Goal: Navigation & Orientation: Find specific page/section

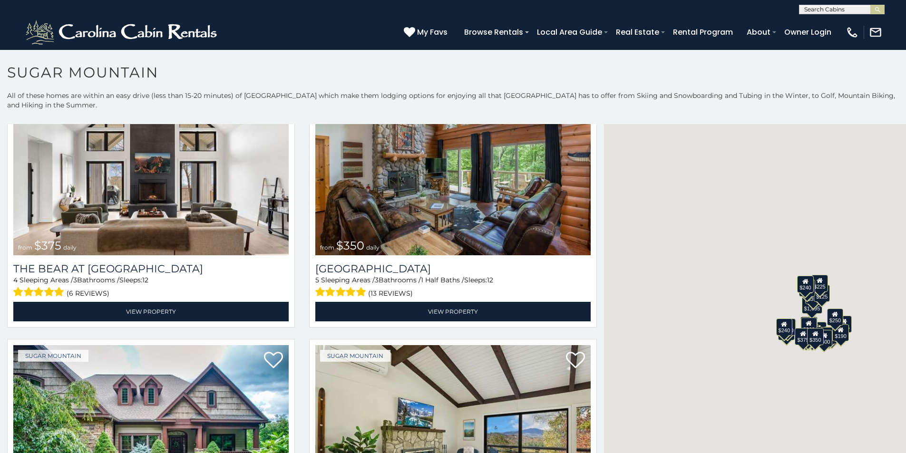
scroll to position [139, 0]
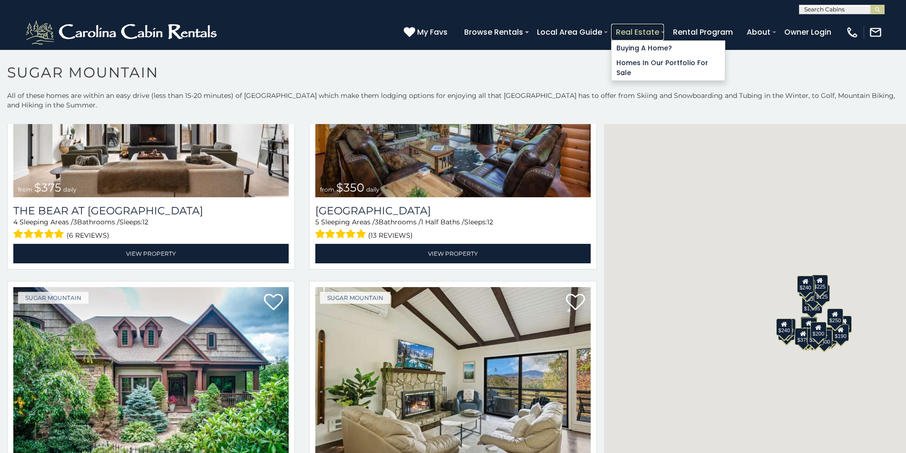
click at [664, 27] on link "Real Estate" at bounding box center [637, 32] width 53 height 17
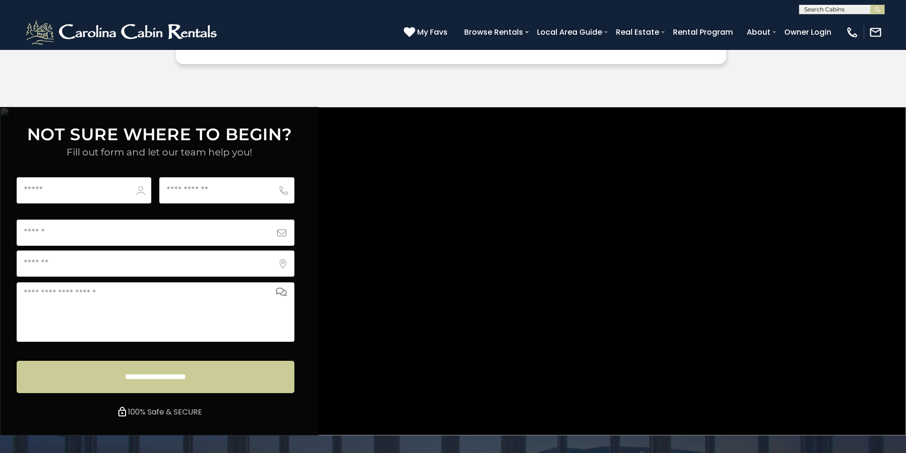
scroll to position [3436, 0]
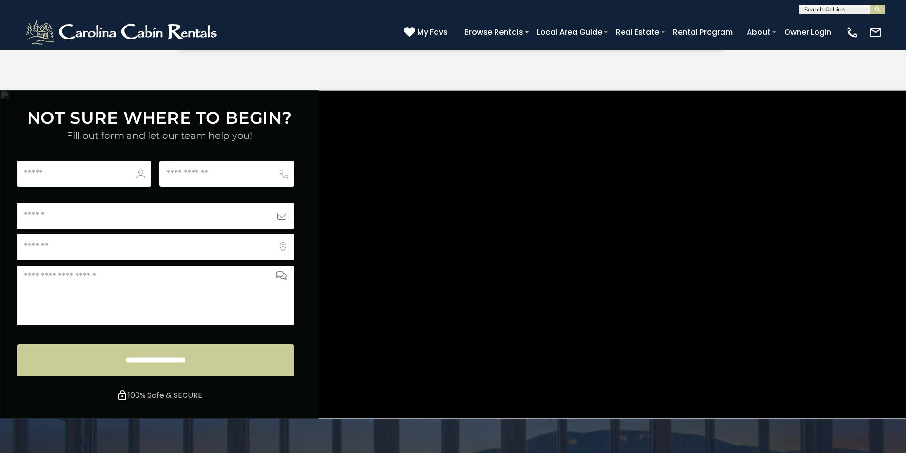
click at [816, 27] on link "Owner Login" at bounding box center [808, 32] width 57 height 17
